Goal: Task Accomplishment & Management: Complete application form

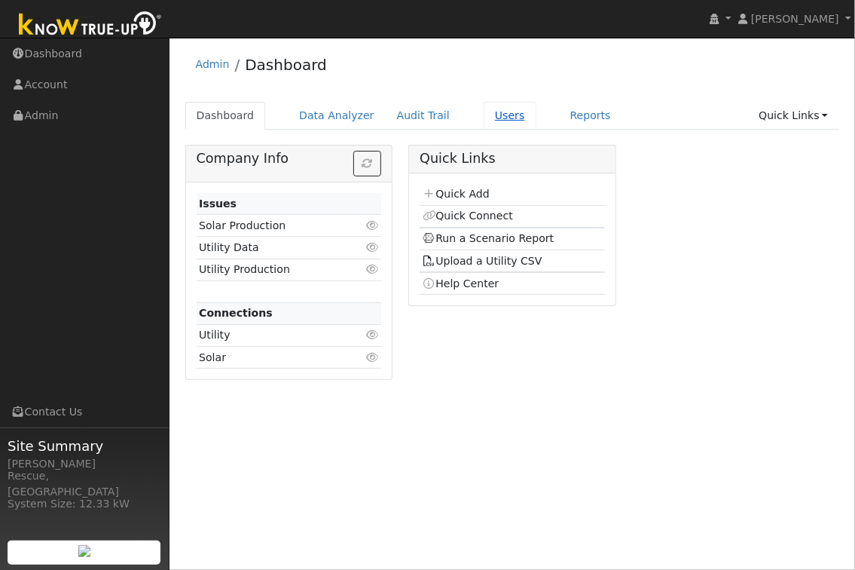
click at [499, 115] on link "Users" at bounding box center [510, 116] width 53 height 28
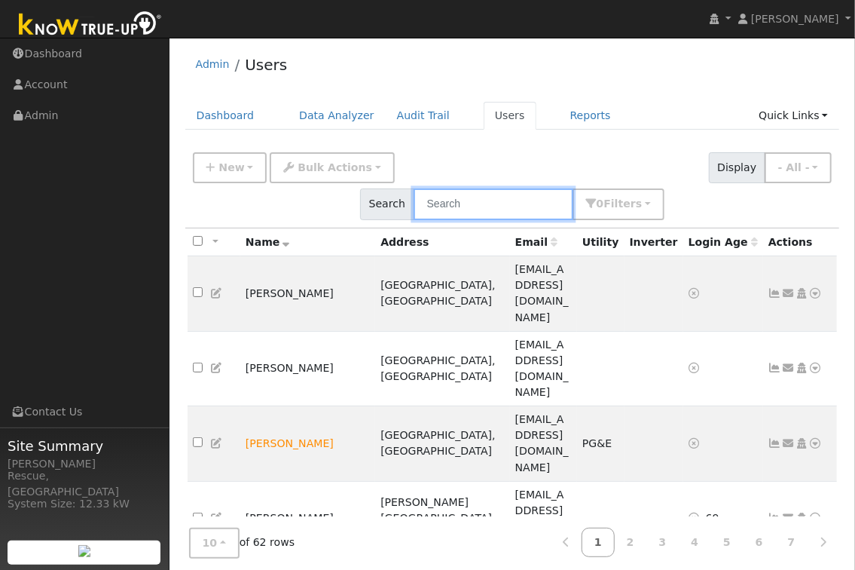
click at [574, 188] on input "text" at bounding box center [494, 203] width 160 height 31
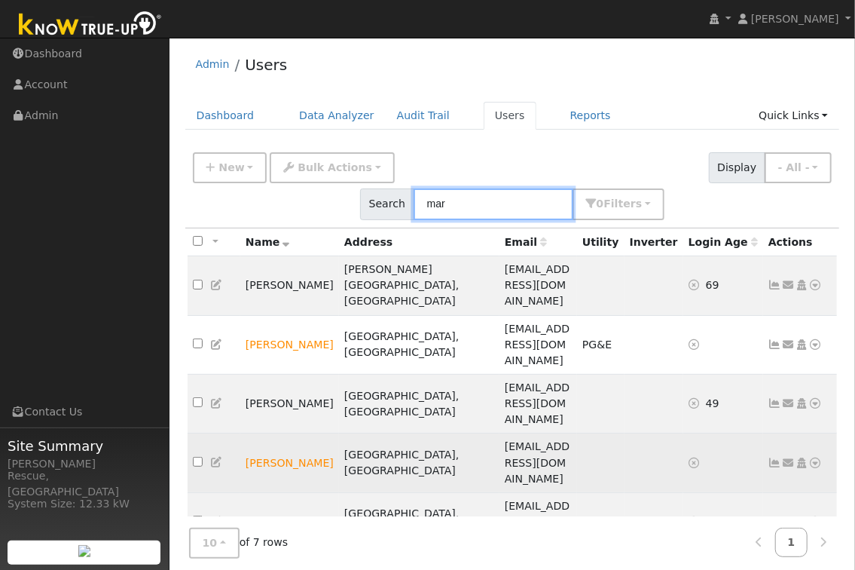
type input "mar"
click at [815, 457] on icon at bounding box center [816, 462] width 14 height 11
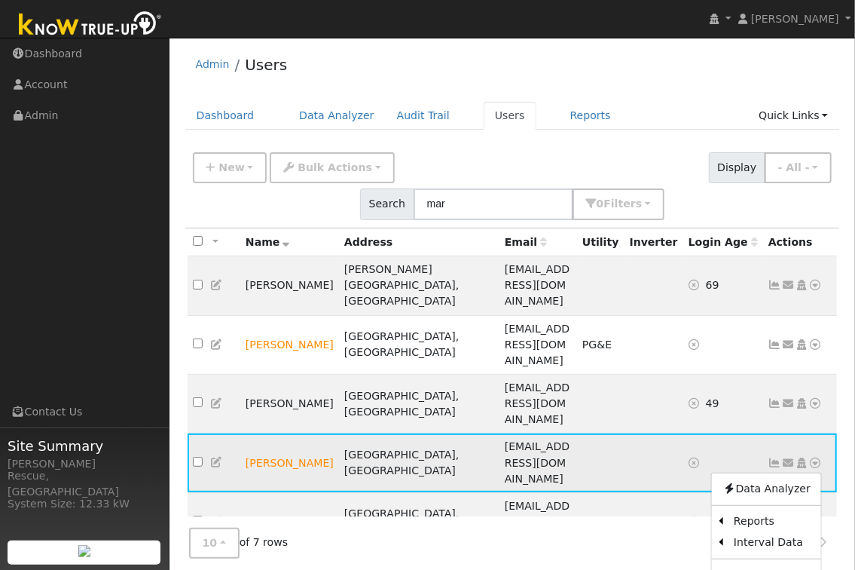
click at [788, 457] on icon at bounding box center [789, 462] width 14 height 11
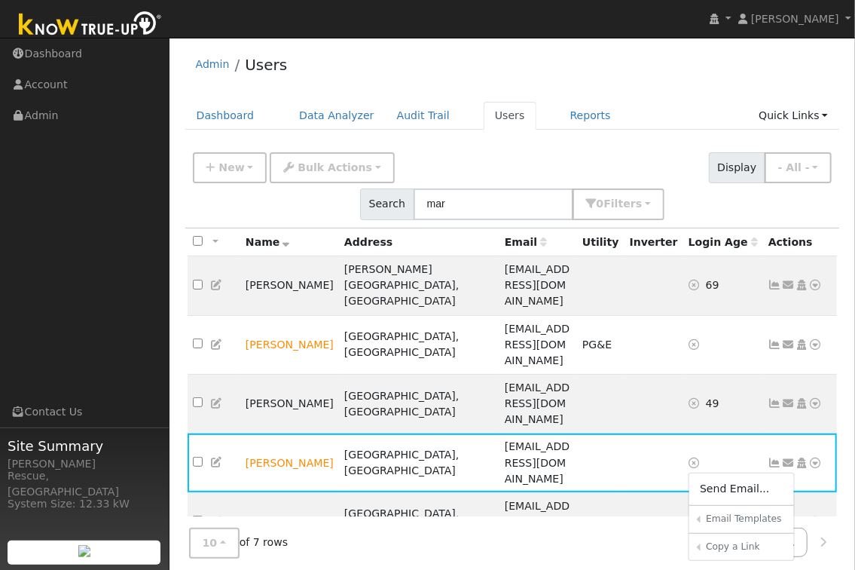
click at [0, 0] on link "Sharing Data for Solar / Battery Proposal" at bounding box center [0, 0] width 0 height 0
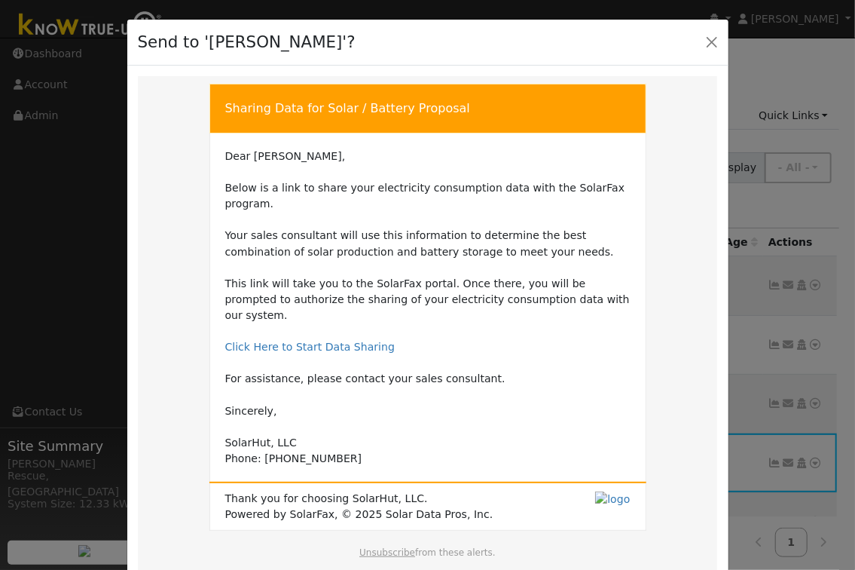
scroll to position [88, 0]
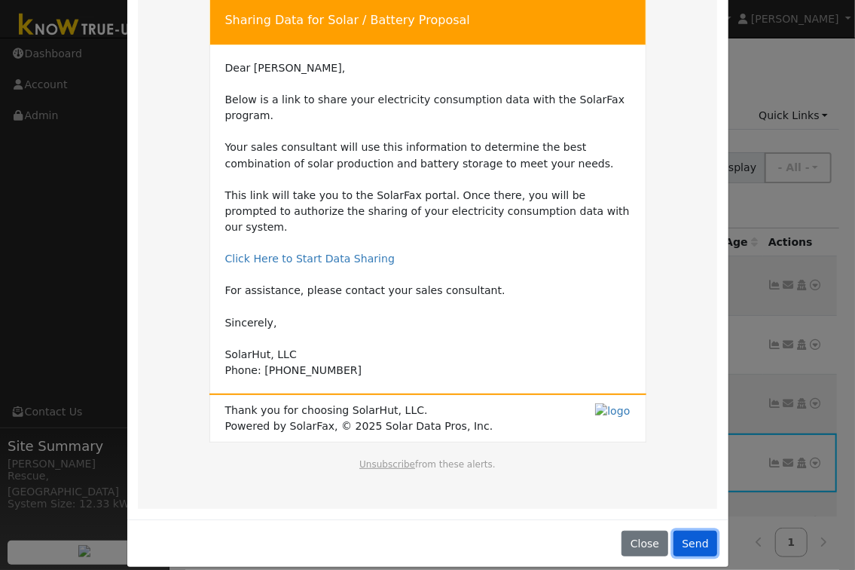
drag, startPoint x: 707, startPoint y: 533, endPoint x: 699, endPoint y: 532, distance: 8.3
click at [707, 533] on button "Send" at bounding box center [696, 544] width 44 height 26
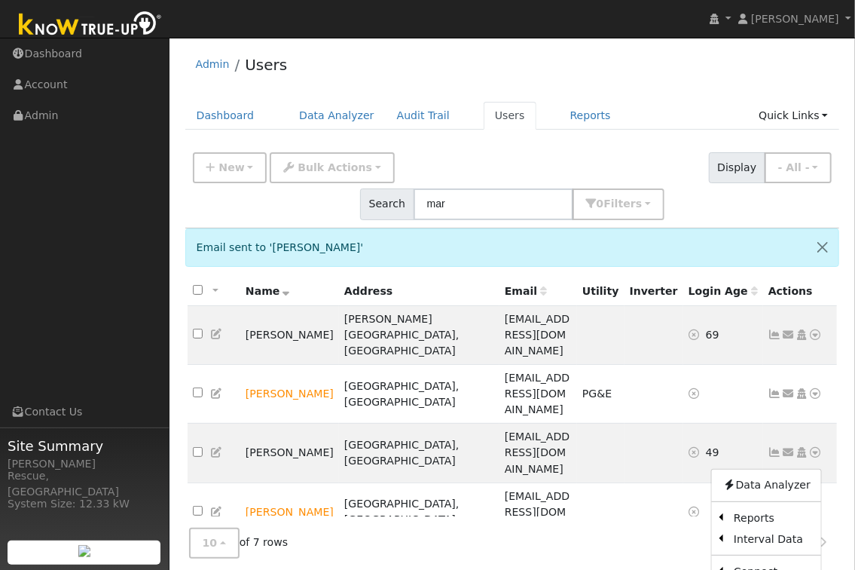
drag, startPoint x: 778, startPoint y: 427, endPoint x: 790, endPoint y: 430, distance: 12.4
drag, startPoint x: 548, startPoint y: 552, endPoint x: 563, endPoint y: 549, distance: 15.2
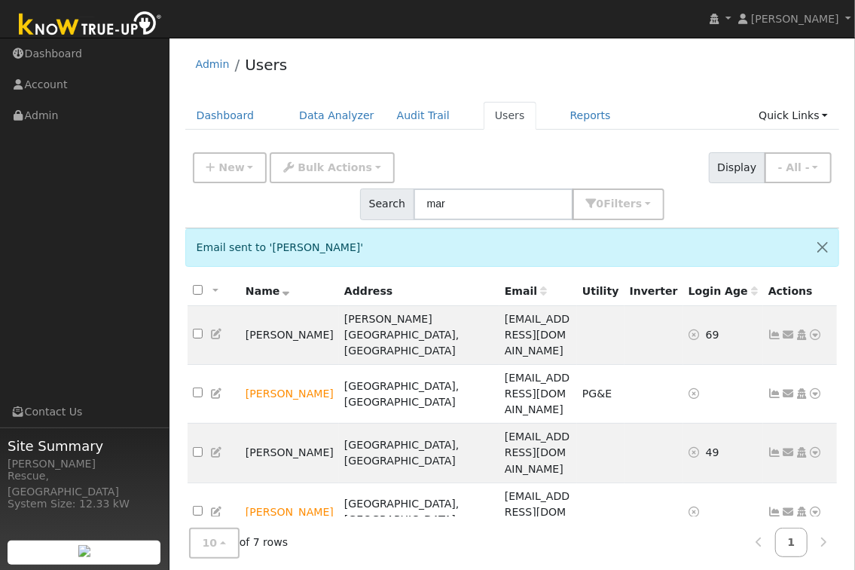
click at [0, 0] on link "Sharing Data for Solar / Battery Proposal" at bounding box center [0, 0] width 0 height 0
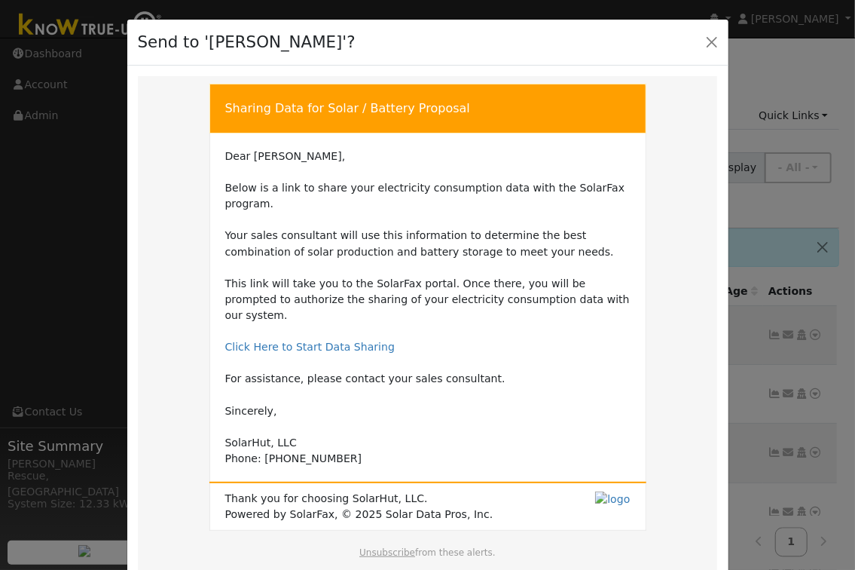
scroll to position [88, 0]
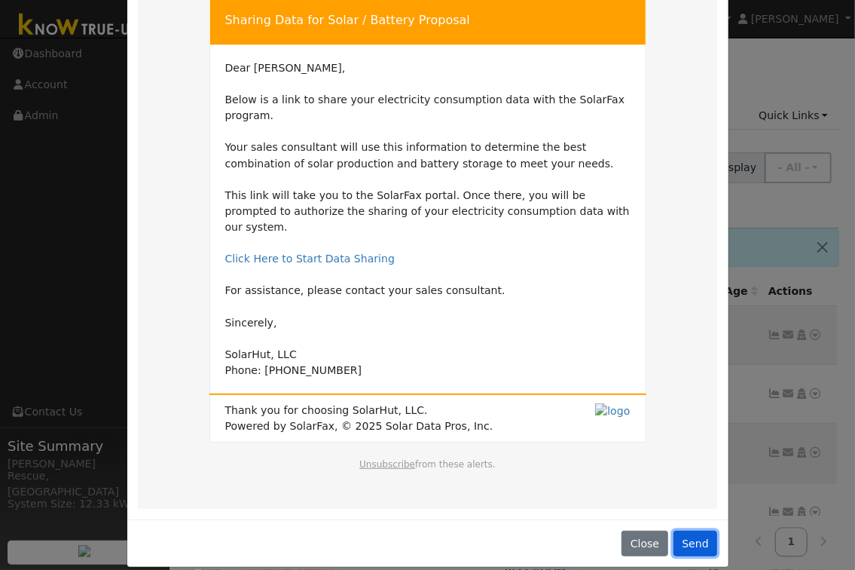
click at [693, 532] on button "Send" at bounding box center [696, 544] width 44 height 26
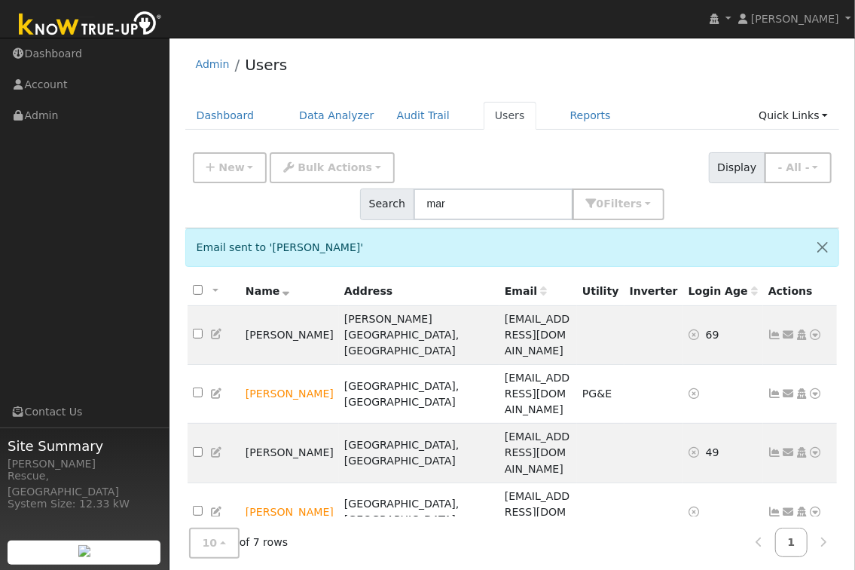
scroll to position [5, 0]
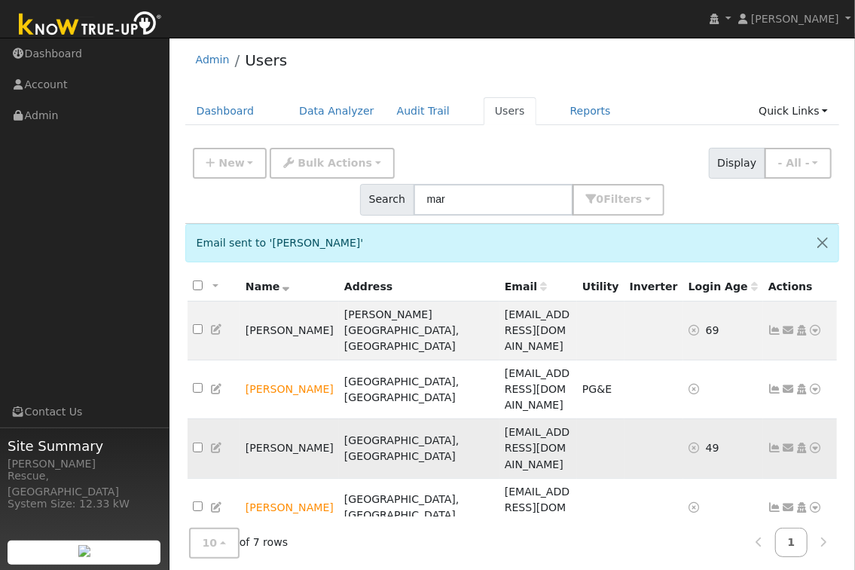
click at [812, 442] on icon at bounding box center [816, 447] width 14 height 11
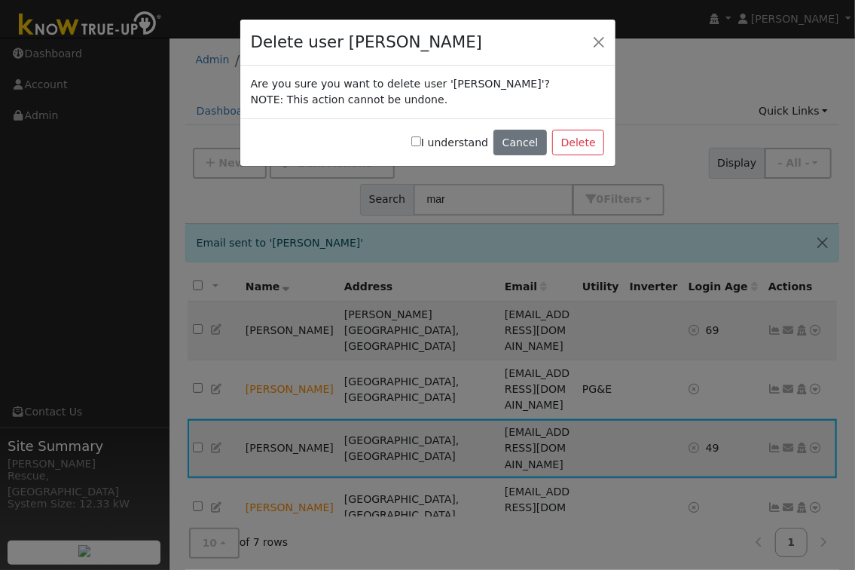
click at [450, 139] on label "I understand" at bounding box center [449, 143] width 77 height 16
click at [421, 139] on input "I understand" at bounding box center [416, 141] width 10 height 10
checkbox input "true"
click at [591, 149] on button "Delete" at bounding box center [578, 143] width 52 height 26
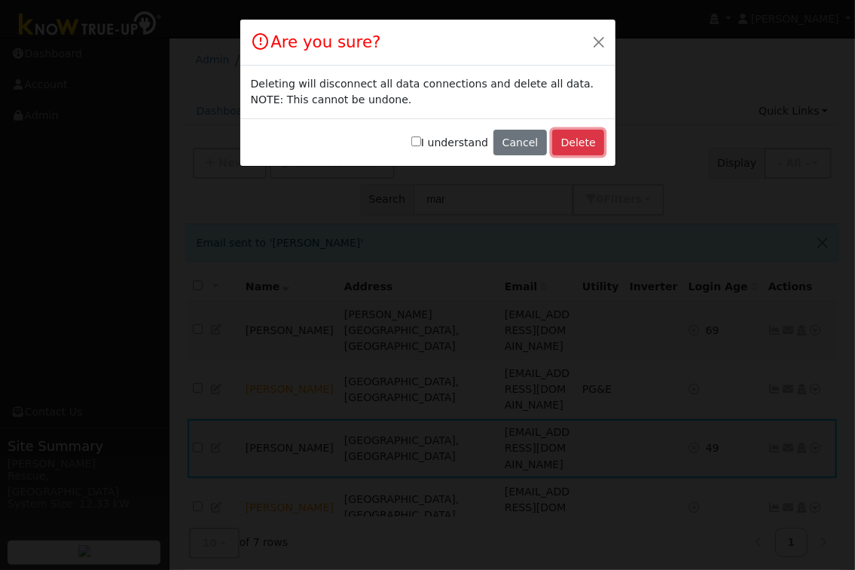
click at [586, 145] on button "Delete" at bounding box center [578, 143] width 52 height 26
drag, startPoint x: 426, startPoint y: 142, endPoint x: 487, endPoint y: 139, distance: 61.1
click at [421, 142] on input "I understand" at bounding box center [416, 141] width 10 height 10
checkbox input "true"
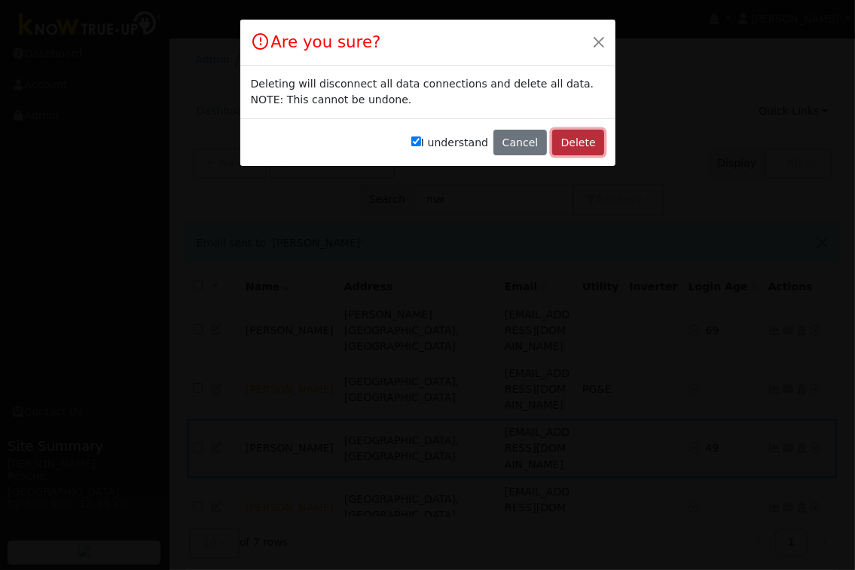
click at [567, 143] on button "Delete" at bounding box center [578, 143] width 52 height 26
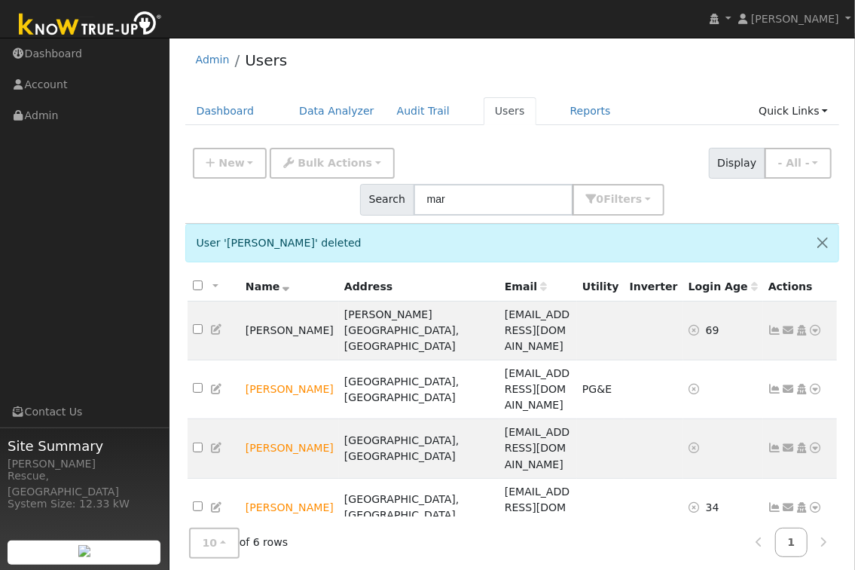
scroll to position [11, 0]
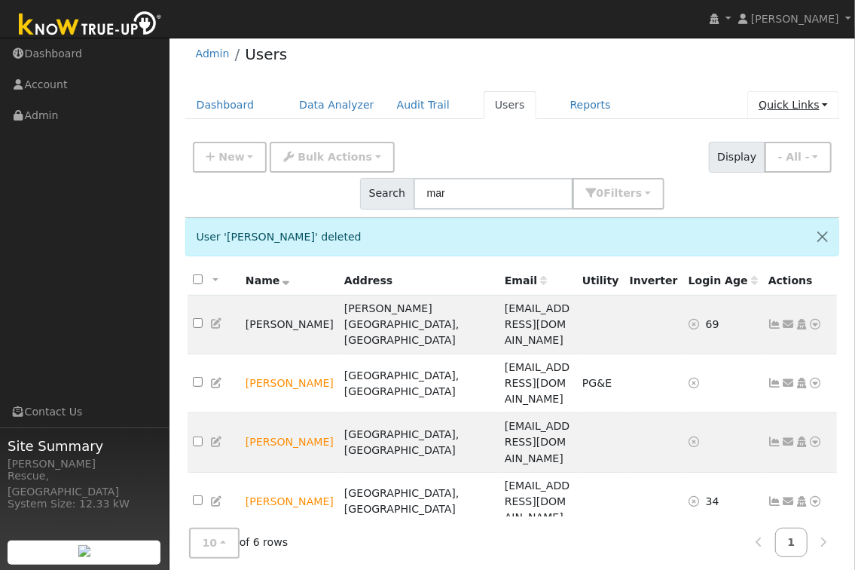
click at [785, 105] on link "Quick Links" at bounding box center [794, 105] width 92 height 28
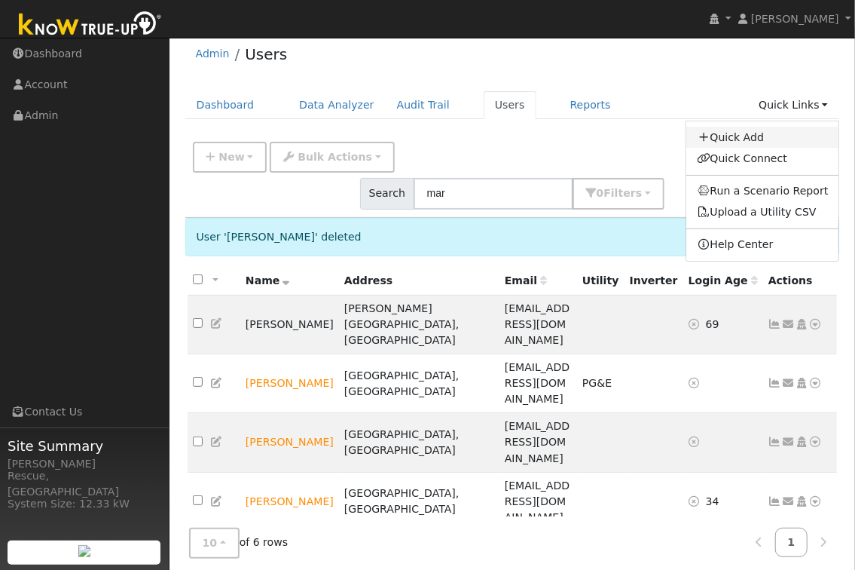
click at [748, 134] on link "Quick Add" at bounding box center [763, 137] width 153 height 21
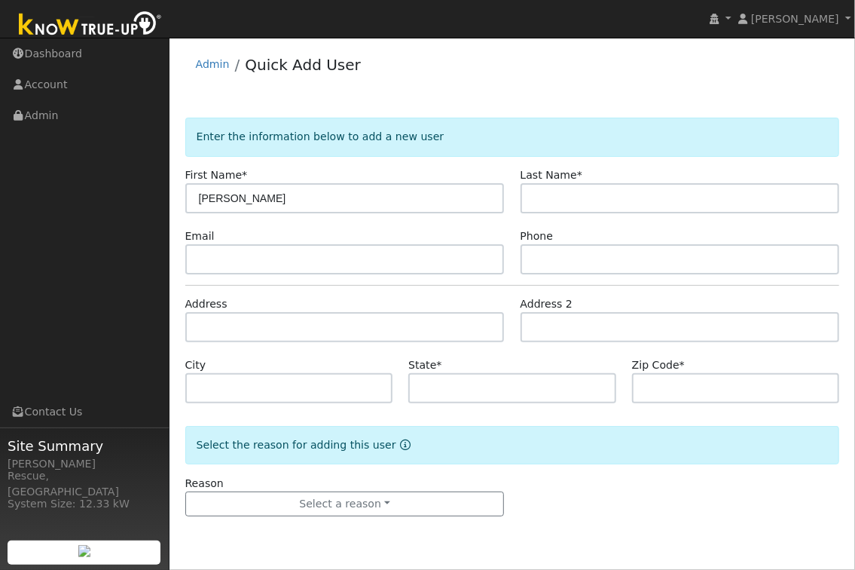
type input "[PERSON_NAME]"
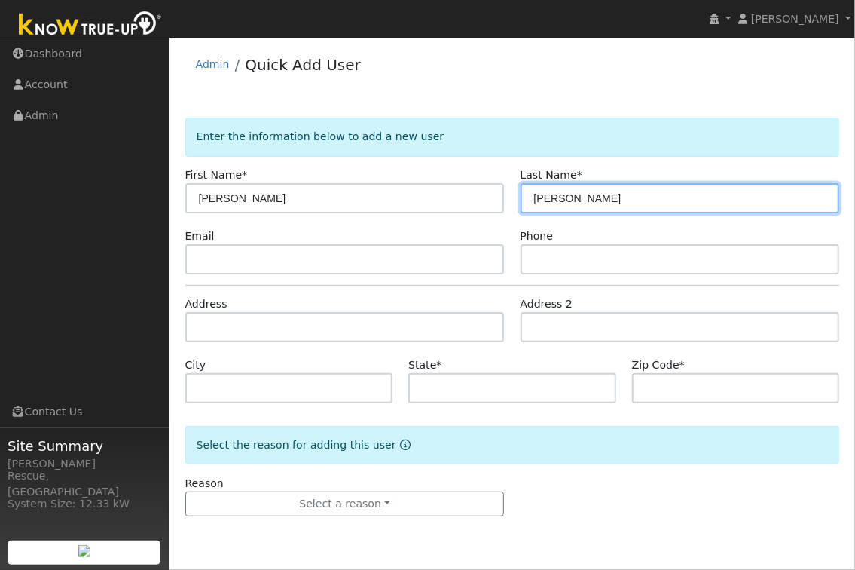
type input "[PERSON_NAME]"
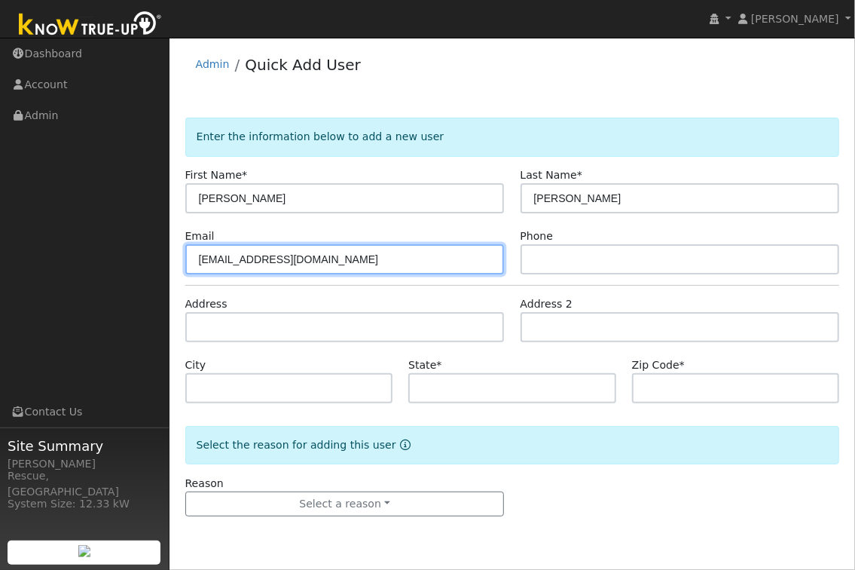
type input "[EMAIL_ADDRESS][DOMAIN_NAME]"
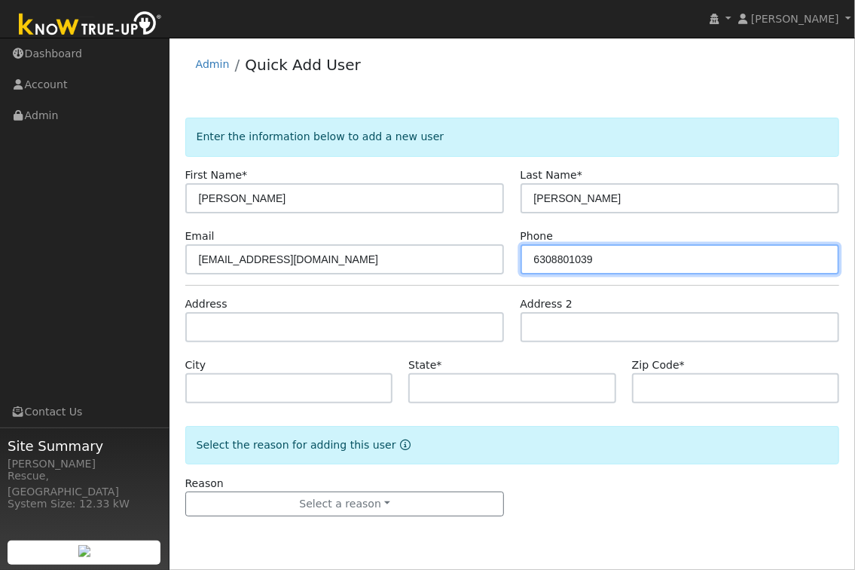
type input "6308801039"
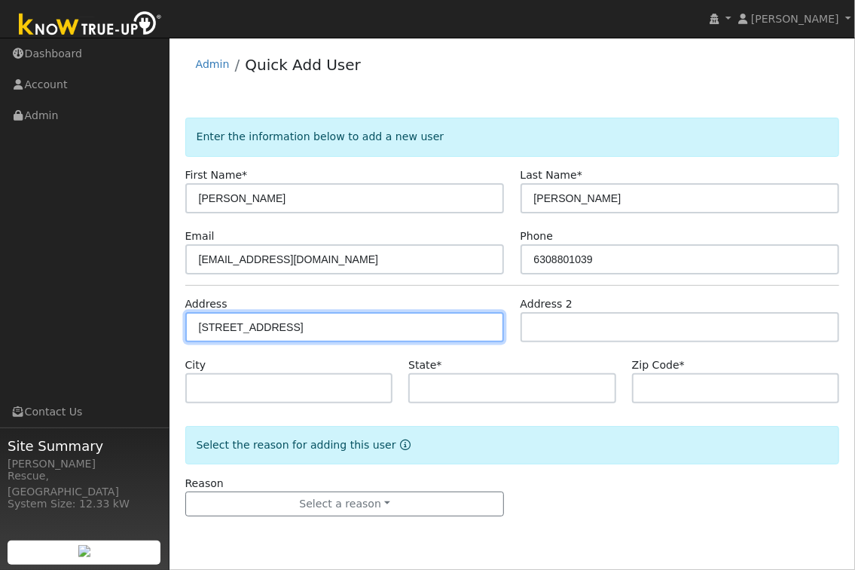
type input "Perry Creek Court"
type input "CA"
type input "95684"
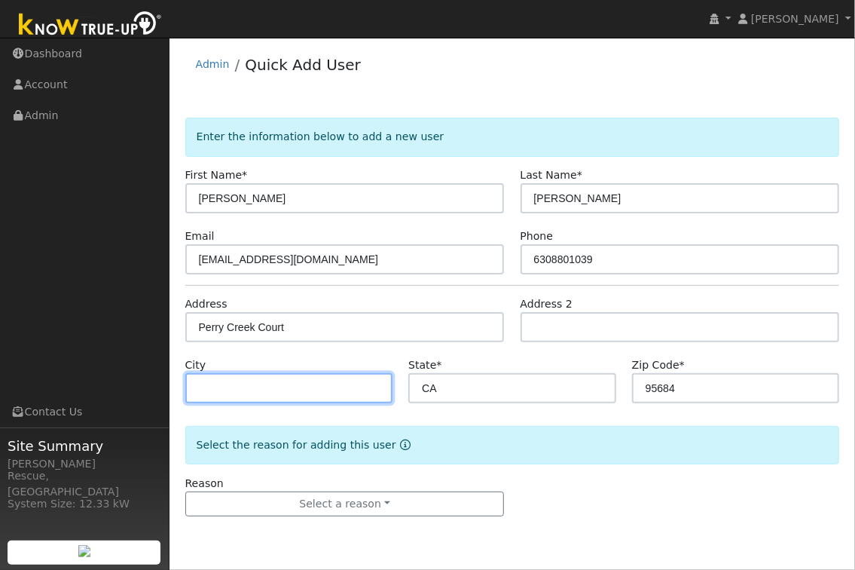
click at [327, 393] on input "text" at bounding box center [289, 388] width 208 height 30
type input "S"
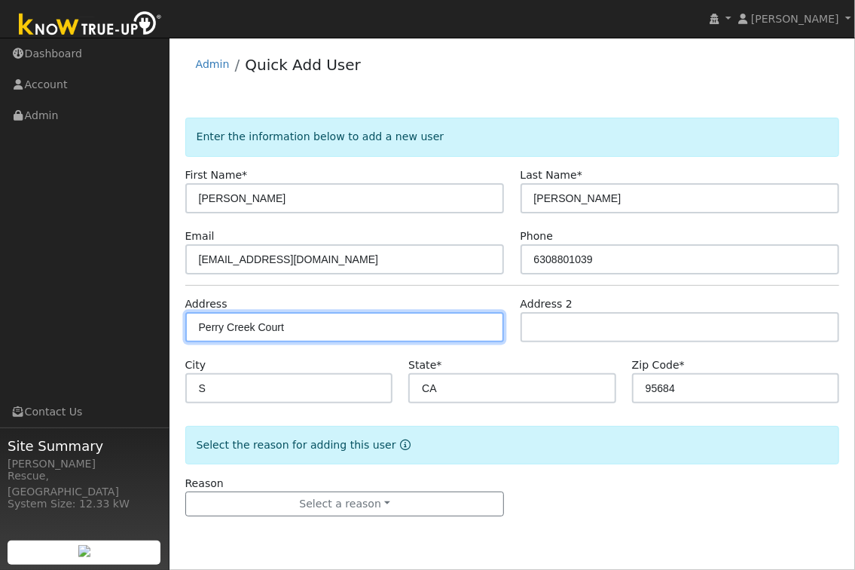
click at [358, 329] on input "Perry Creek Court" at bounding box center [345, 327] width 320 height 30
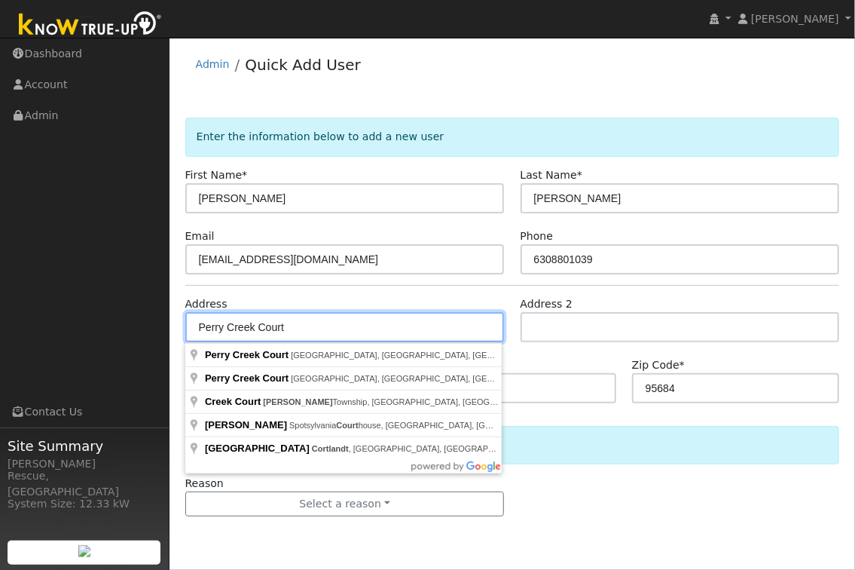
drag, startPoint x: 338, startPoint y: 327, endPoint x: 164, endPoint y: 323, distance: 174.1
click at [165, 323] on div "installed [PERSON_NAME] [PERSON_NAME] Profile My Company Help Center Terms Of S…" at bounding box center [427, 304] width 855 height 532
type input "[STREET_ADDRESS]"
type input "[GEOGRAPHIC_DATA]"
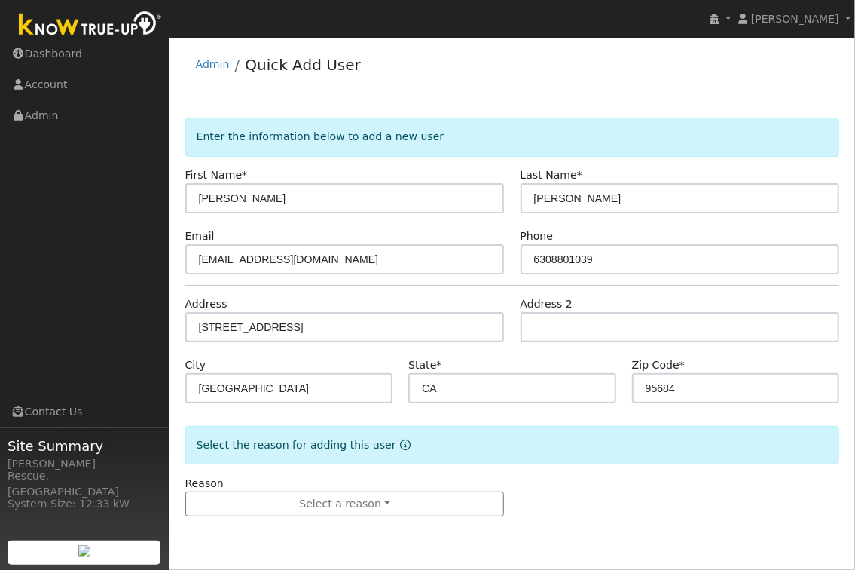
click at [460, 519] on form "Enter the information below to add a new user First Name * [PERSON_NAME] Last N…" at bounding box center [512, 332] width 655 height 429
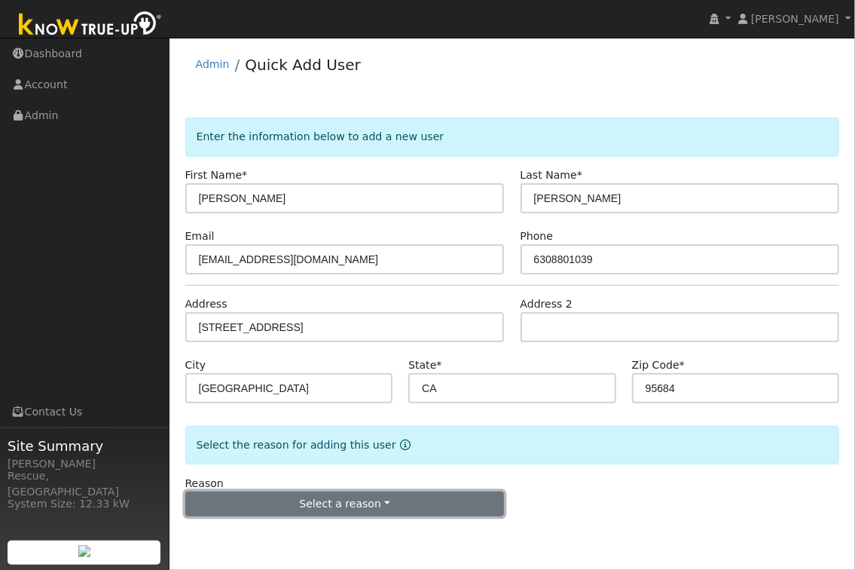
click at [457, 509] on button "Select a reason" at bounding box center [345, 504] width 320 height 26
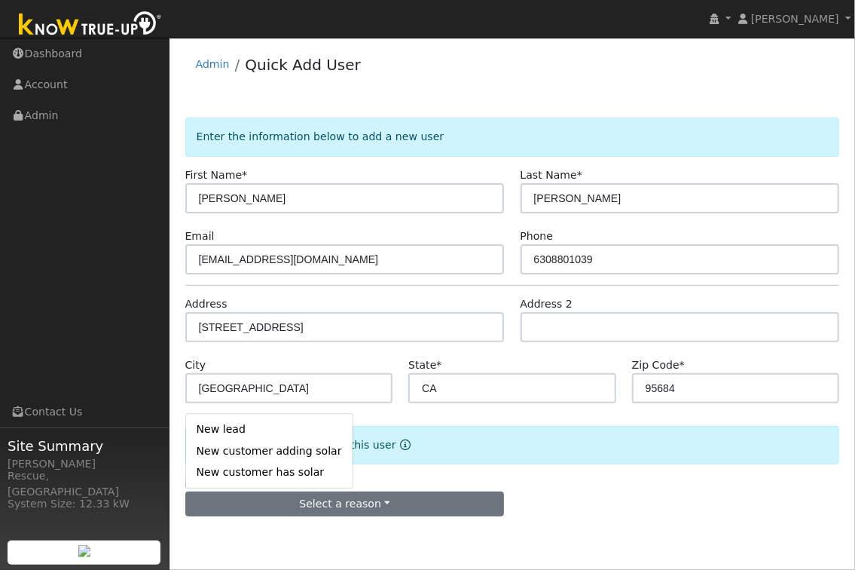
drag, startPoint x: 216, startPoint y: 430, endPoint x: 232, endPoint y: 430, distance: 16.6
click at [216, 430] on link "New lead" at bounding box center [269, 429] width 167 height 21
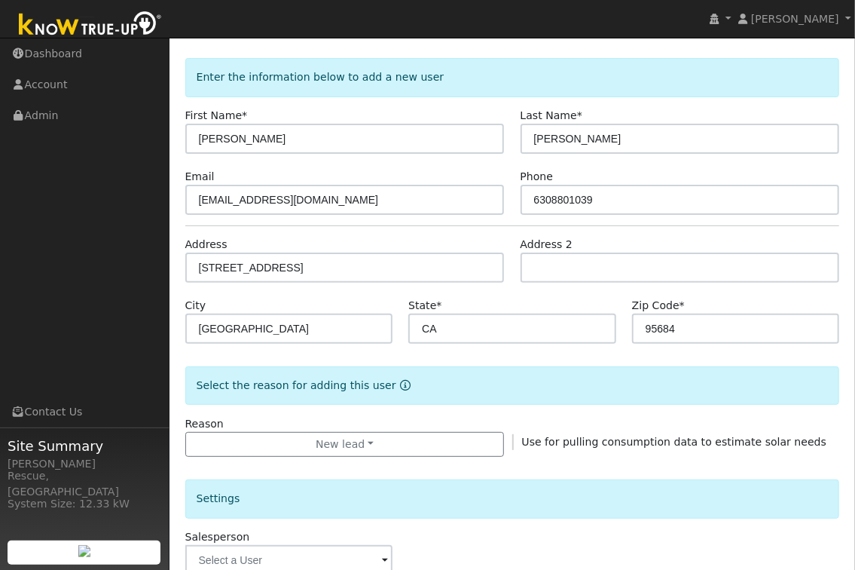
scroll to position [194, 0]
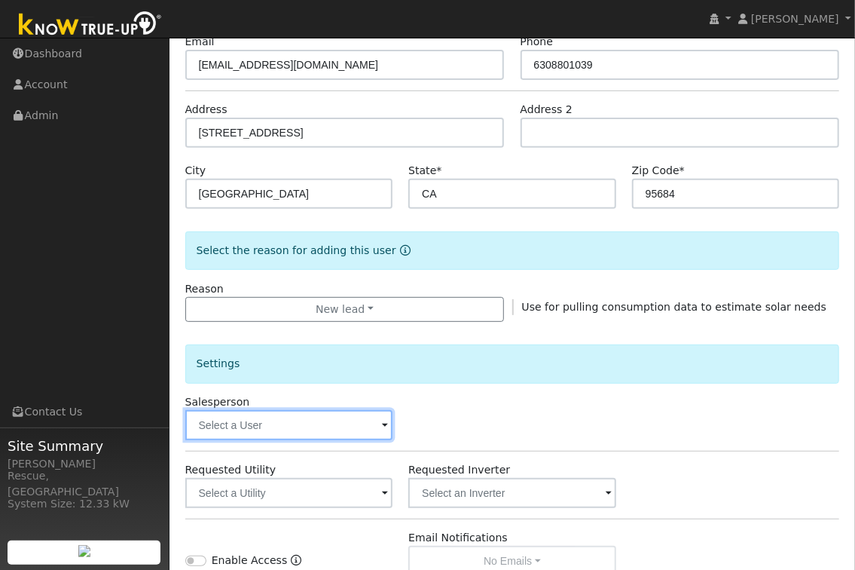
click at [275, 421] on input "text" at bounding box center [289, 425] width 208 height 30
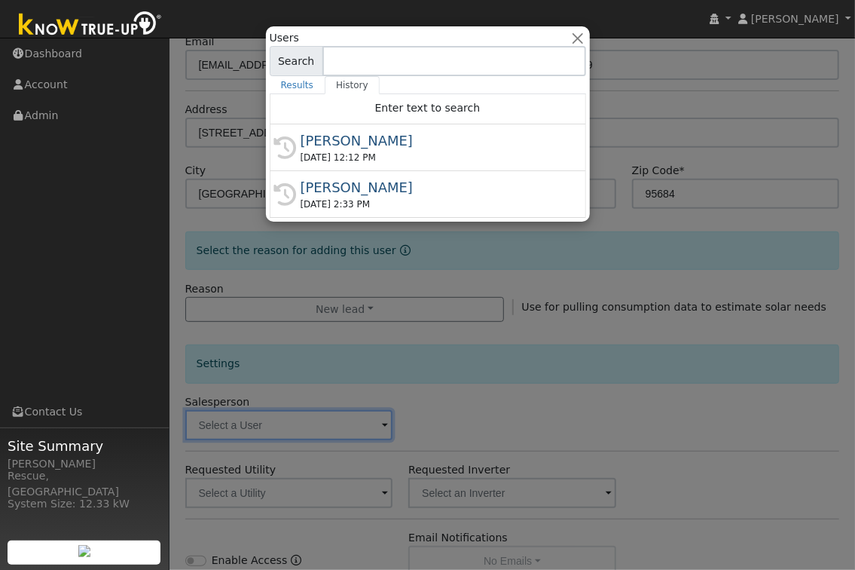
click at [372, 158] on div "[DATE] 12:12 PM" at bounding box center [435, 158] width 268 height 14
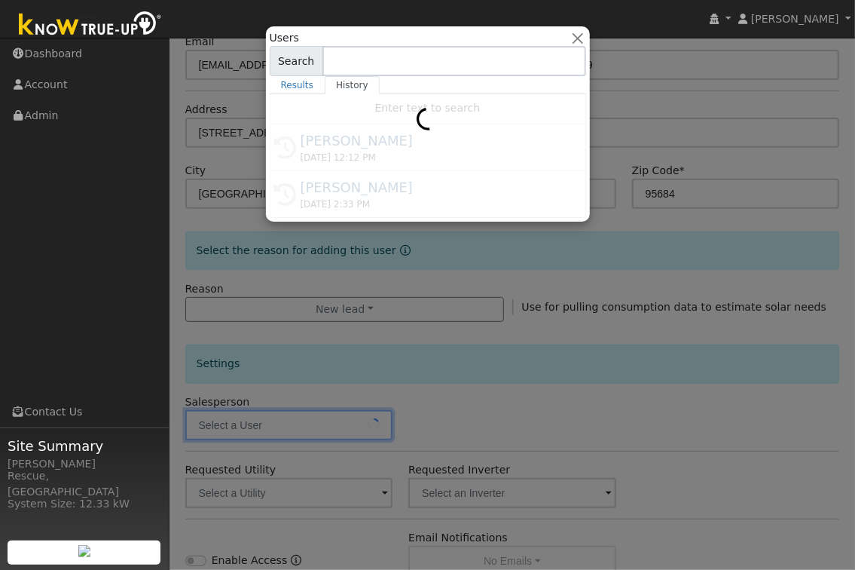
type input "[PERSON_NAME]"
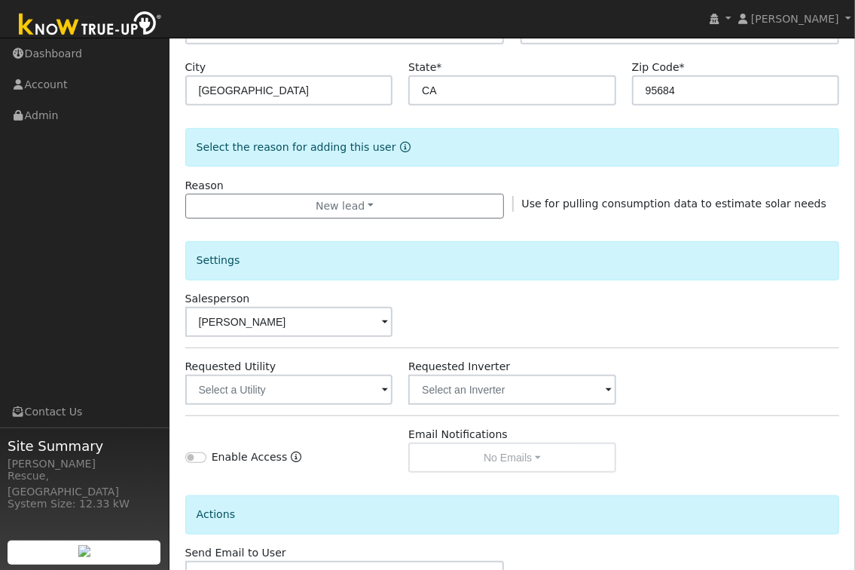
scroll to position [314, 0]
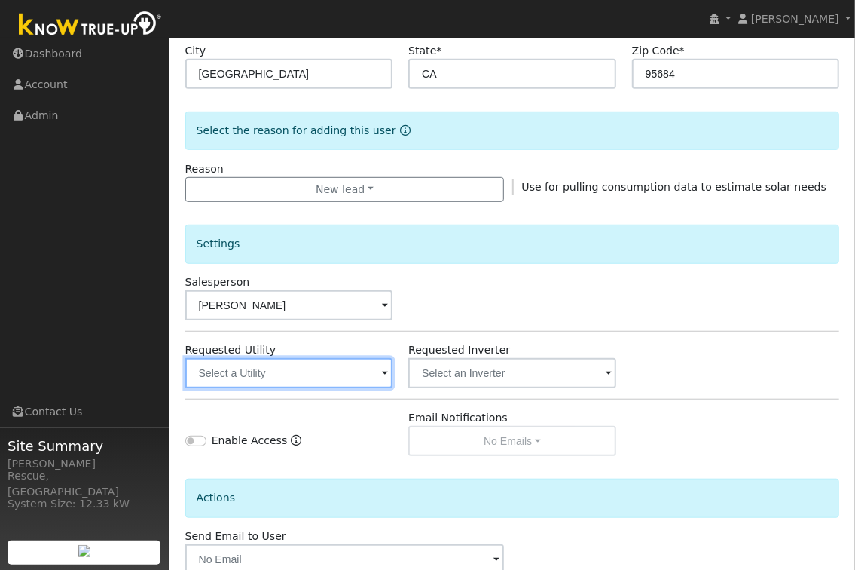
click at [328, 377] on input "text" at bounding box center [289, 373] width 208 height 30
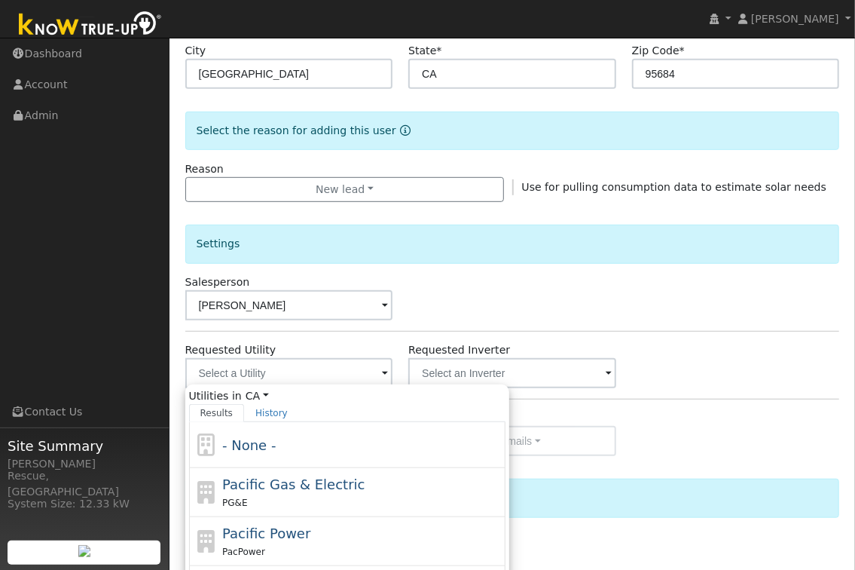
click at [259, 480] on span "Pacific Gas & Electric" at bounding box center [293, 484] width 142 height 16
type input "Pacific Gas & Electric"
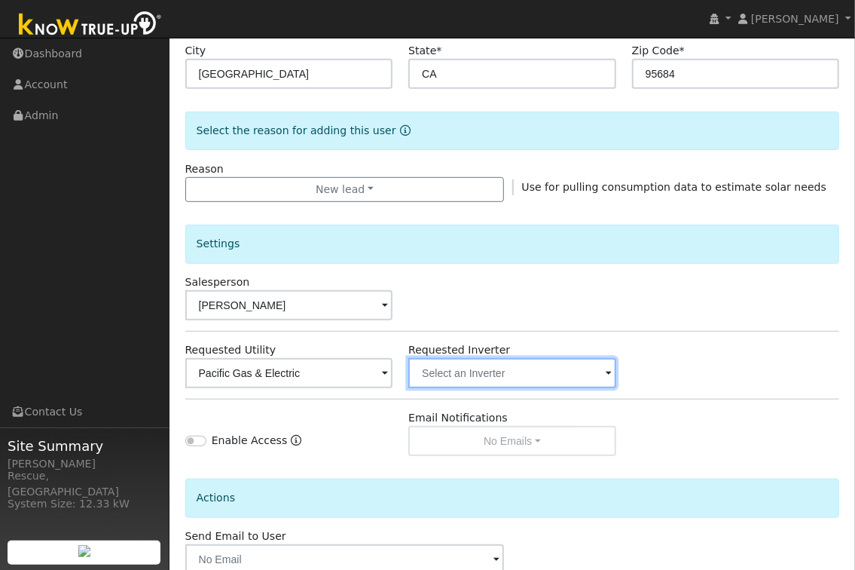
click at [393, 383] on input "text" at bounding box center [289, 373] width 208 height 30
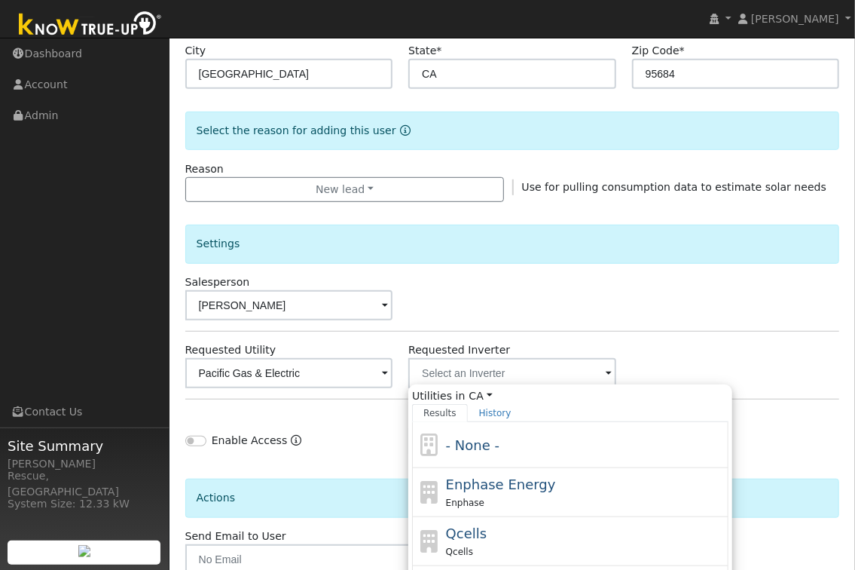
click at [515, 463] on div "- None -" at bounding box center [570, 445] width 317 height 46
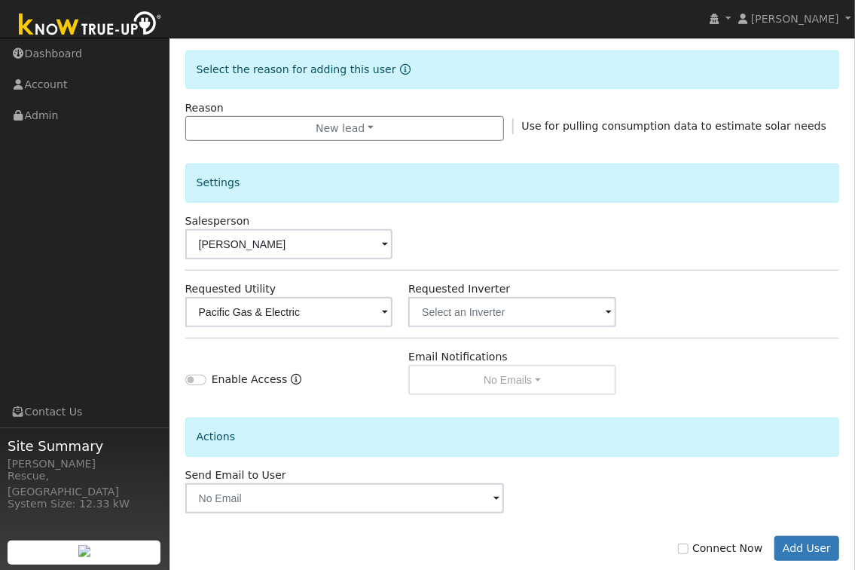
scroll to position [404, 0]
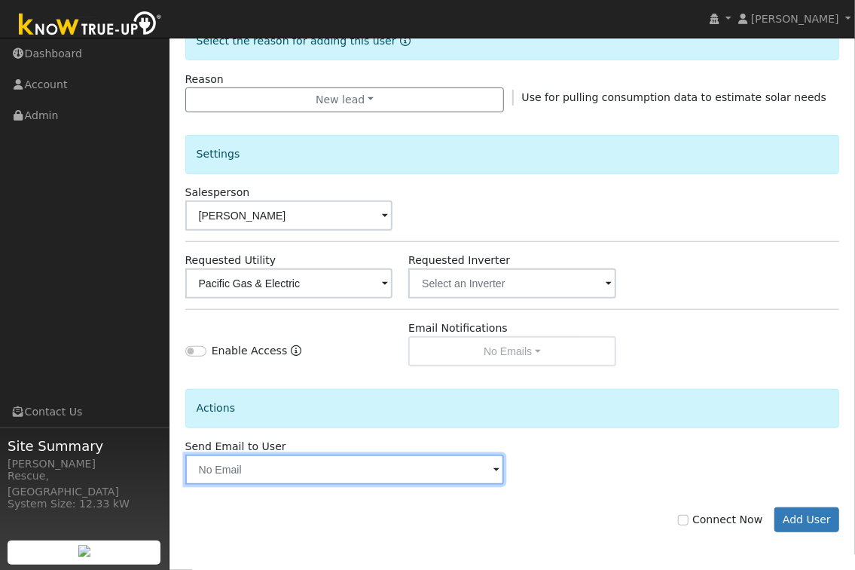
click at [405, 477] on input "text" at bounding box center [345, 469] width 320 height 30
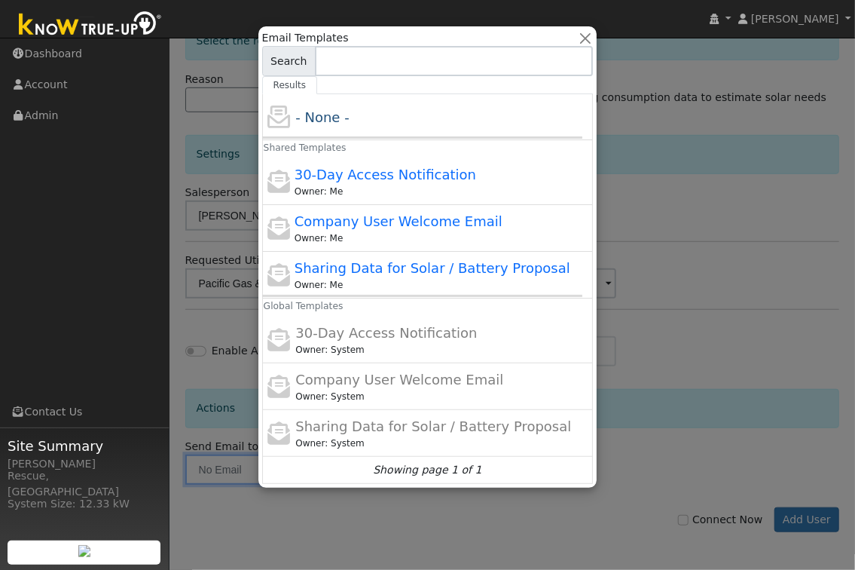
click at [430, 286] on div "Owner: Me" at bounding box center [435, 285] width 281 height 14
type input "Sharing Data for Solar / Battery Proposal"
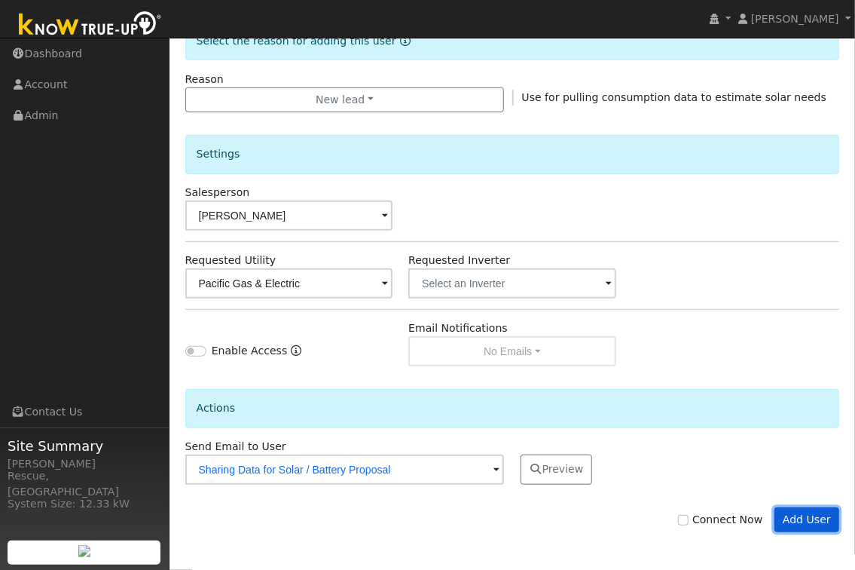
click at [800, 516] on button "Add User" at bounding box center [808, 520] width 66 height 26
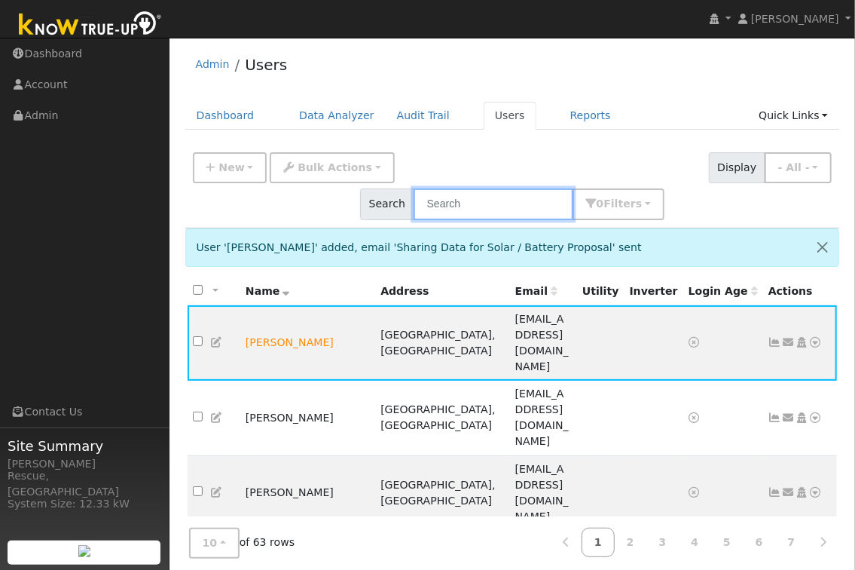
click at [574, 188] on input "text" at bounding box center [494, 203] width 160 height 31
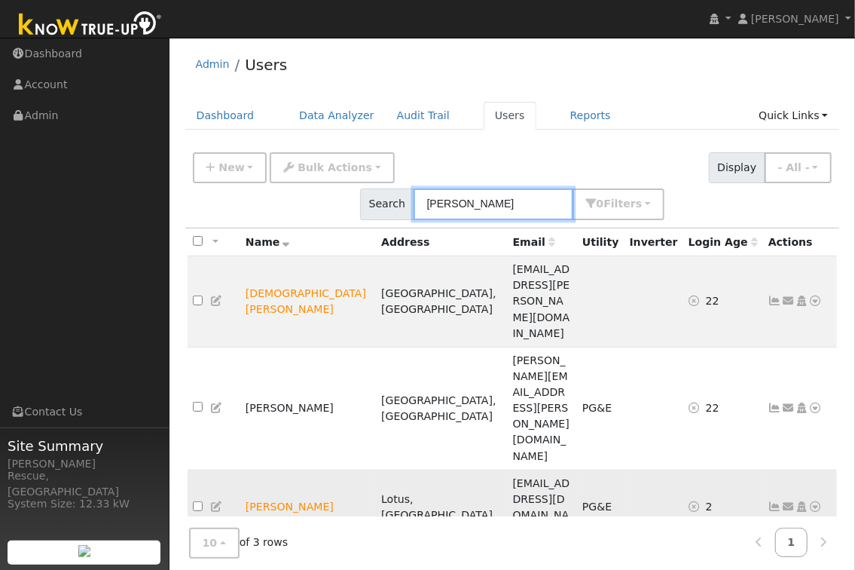
scroll to position [5, 0]
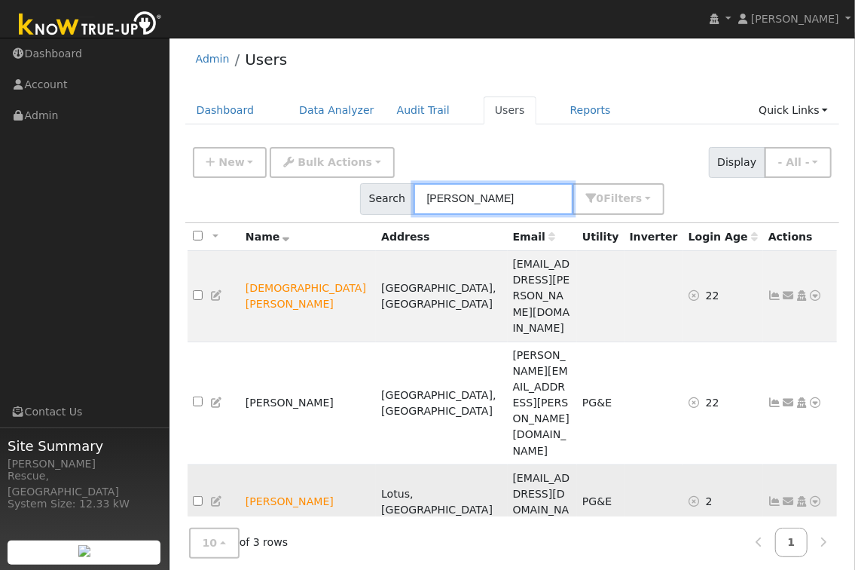
type input "chris"
click at [808, 496] on icon at bounding box center [802, 501] width 14 height 11
